Goal: Task Accomplishment & Management: Use online tool/utility

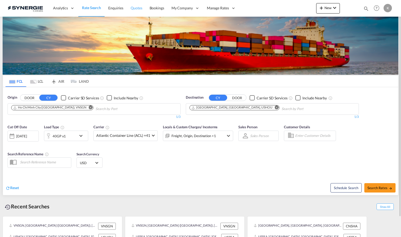
click at [141, 11] on link "Quotes" at bounding box center [136, 8] width 19 height 17
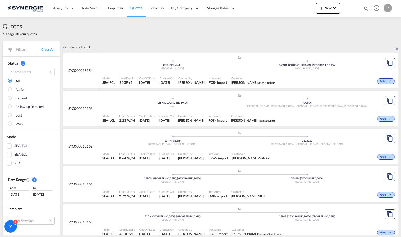
click at [92, 71] on div "SYC000015154" at bounding box center [80, 70] width 35 height 35
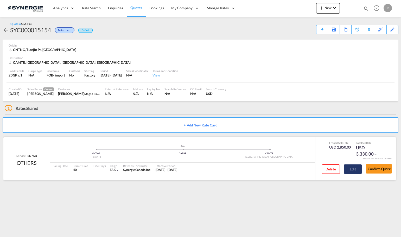
click at [357, 171] on button "Edit" at bounding box center [353, 169] width 18 height 9
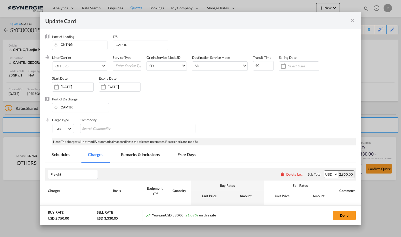
select select "per equipment"
select select "per B/L"
select select "per container"
click at [353, 20] on md-icon "icon-close fg-AAA8AD m-0 pointer" at bounding box center [353, 20] width 6 height 6
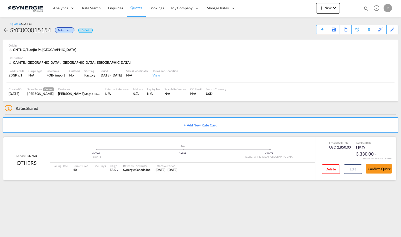
click at [376, 155] on md-icon "icon-chevron-down" at bounding box center [376, 155] width 4 height 4
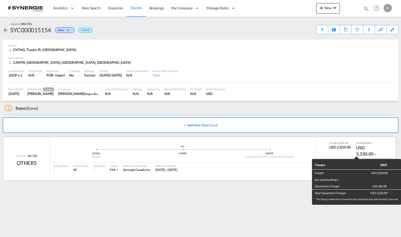
click at [250, 178] on div "Charges 20GP Freight USD 2,850.00 Doc and Handling fees - Destination Charge US…" at bounding box center [200, 118] width 401 height 237
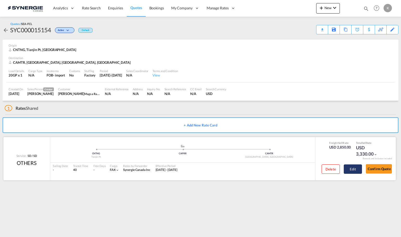
click at [356, 171] on button "Edit" at bounding box center [353, 169] width 18 height 9
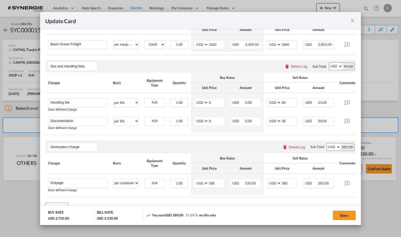
scroll to position [192, 0]
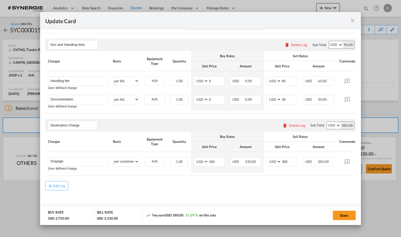
click at [351, 20] on md-icon "icon-close fg-AAA8AD m-0 pointer" at bounding box center [353, 20] width 6 height 6
